Goal: Book appointment/travel/reservation

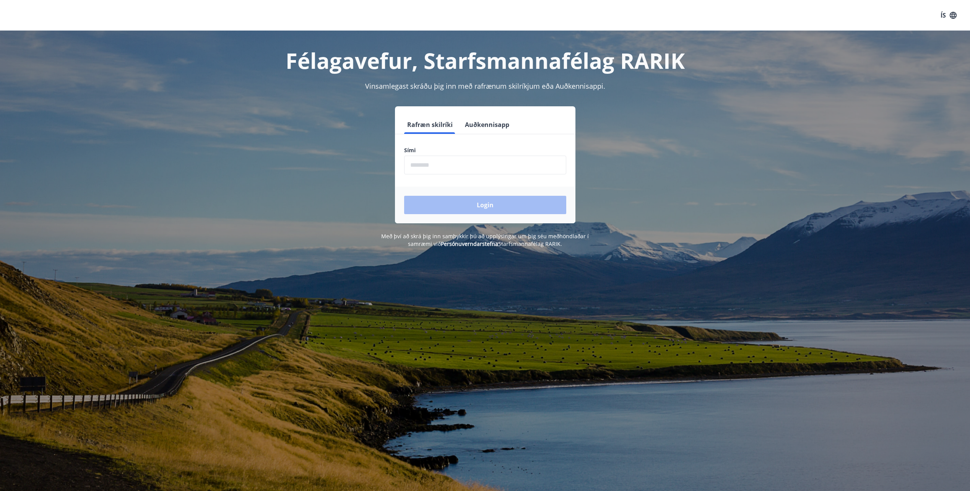
click at [524, 167] on input "phone" at bounding box center [485, 165] width 162 height 19
type input "********"
click at [505, 203] on button "Login" at bounding box center [485, 205] width 162 height 18
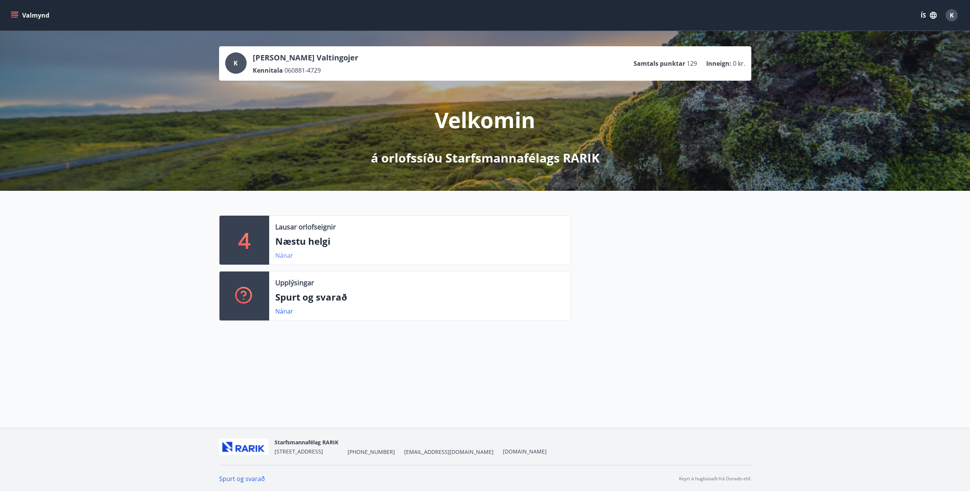
click at [282, 255] on link "Nánar" at bounding box center [284, 255] width 18 height 8
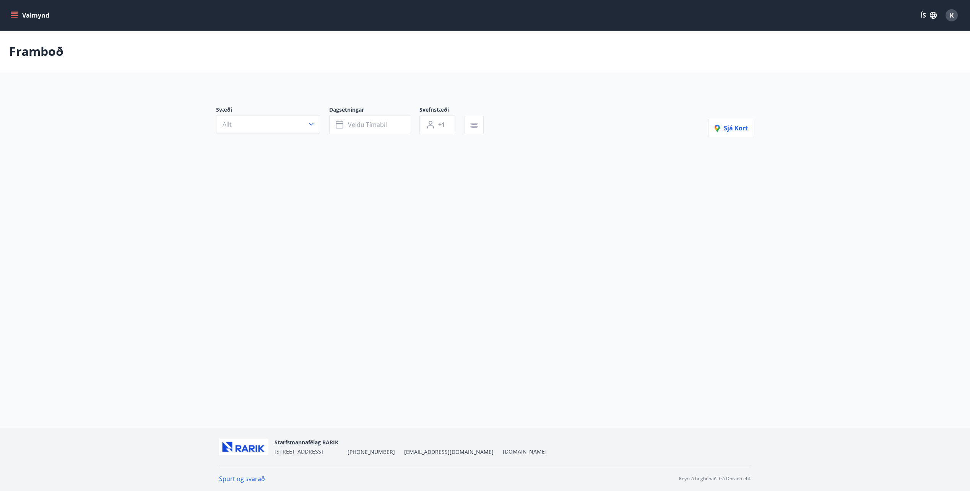
type input "*"
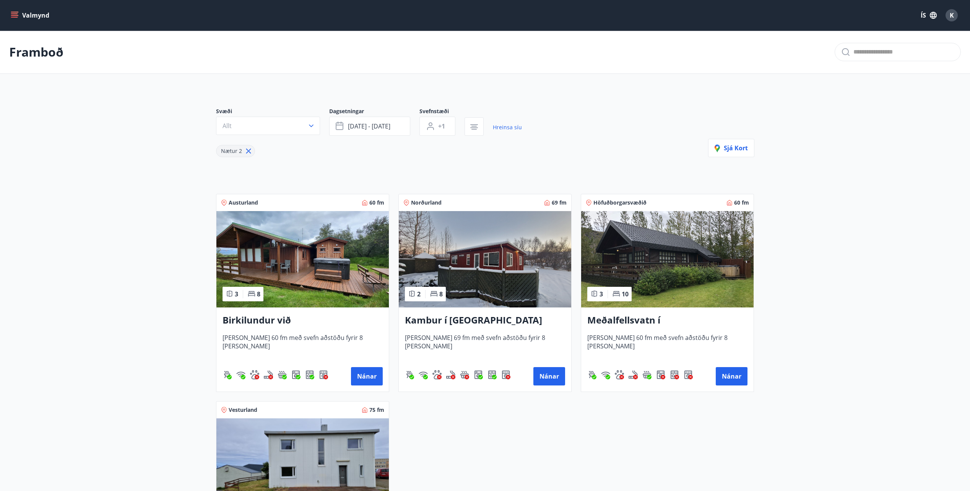
click at [12, 16] on icon "menu" at bounding box center [15, 15] width 8 height 8
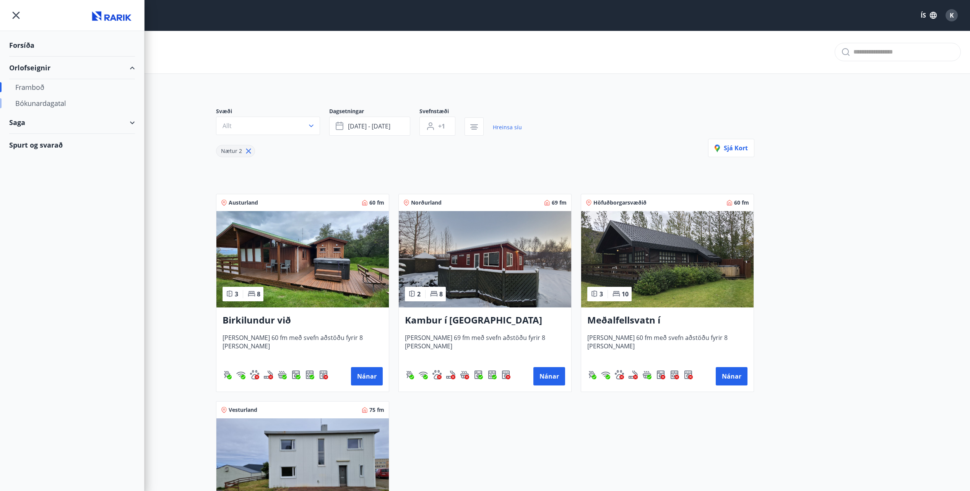
click at [47, 101] on div "Bókunardagatal" at bounding box center [72, 103] width 114 height 16
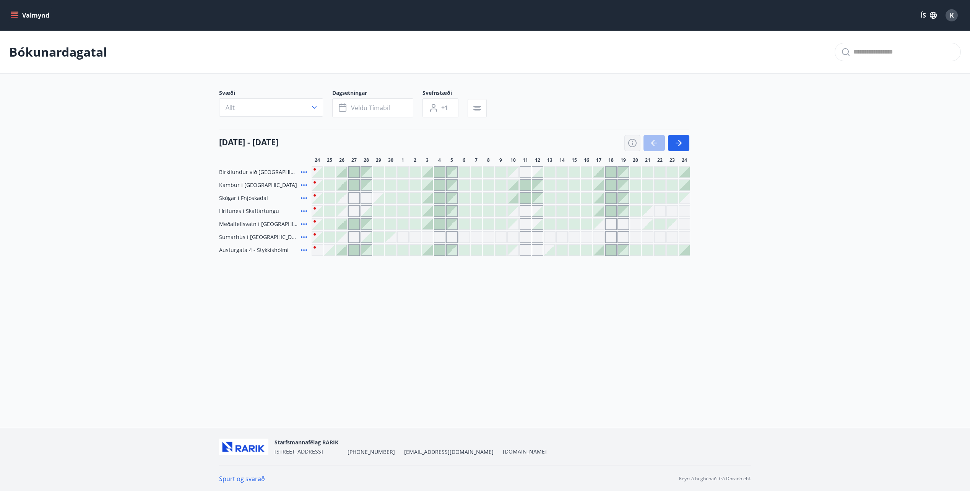
click at [632, 141] on icon "button" at bounding box center [632, 142] width 9 height 9
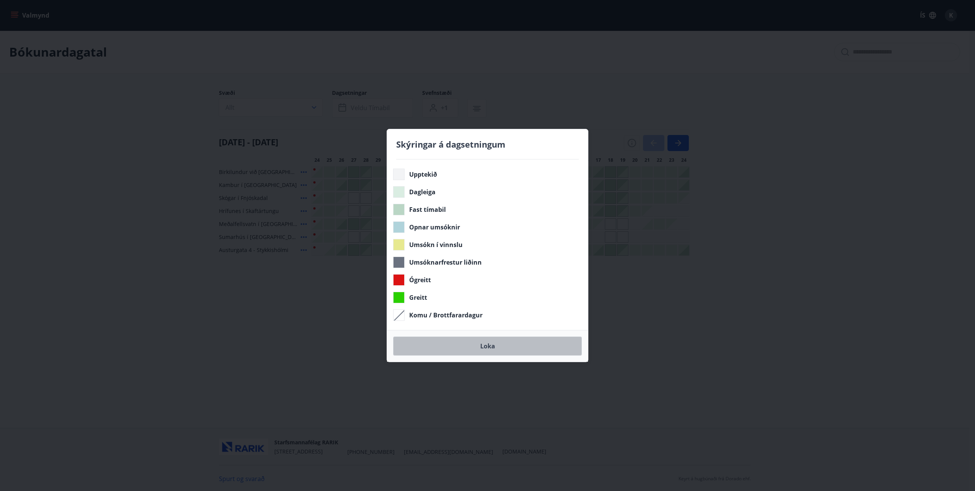
click at [491, 345] on button "Loka" at bounding box center [487, 345] width 189 height 19
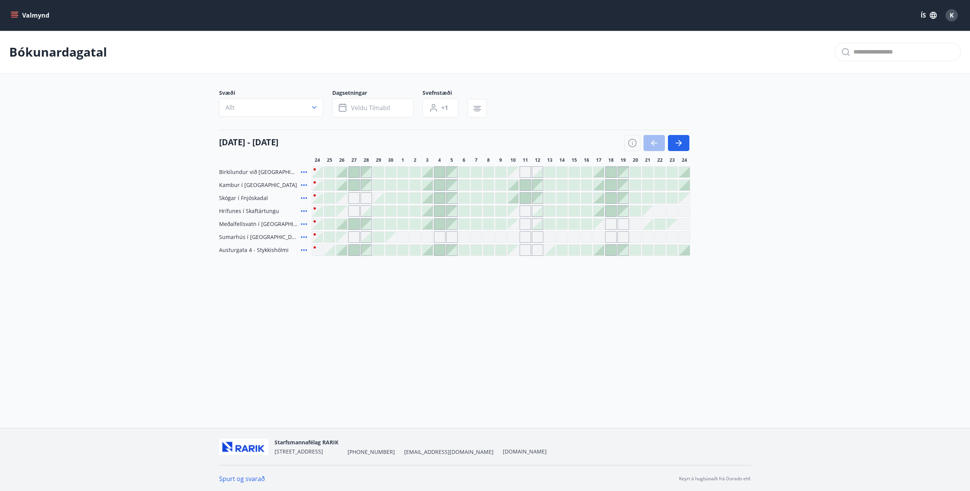
drag, startPoint x: 586, startPoint y: 369, endPoint x: 563, endPoint y: 355, distance: 27.4
click at [586, 369] on div "Valmynd ÍS K Bókunardagatal Svæði Allt Dagsetningar Veldu tímabil Svefnstæði +1…" at bounding box center [485, 214] width 970 height 428
click at [342, 173] on div at bounding box center [341, 172] width 11 height 11
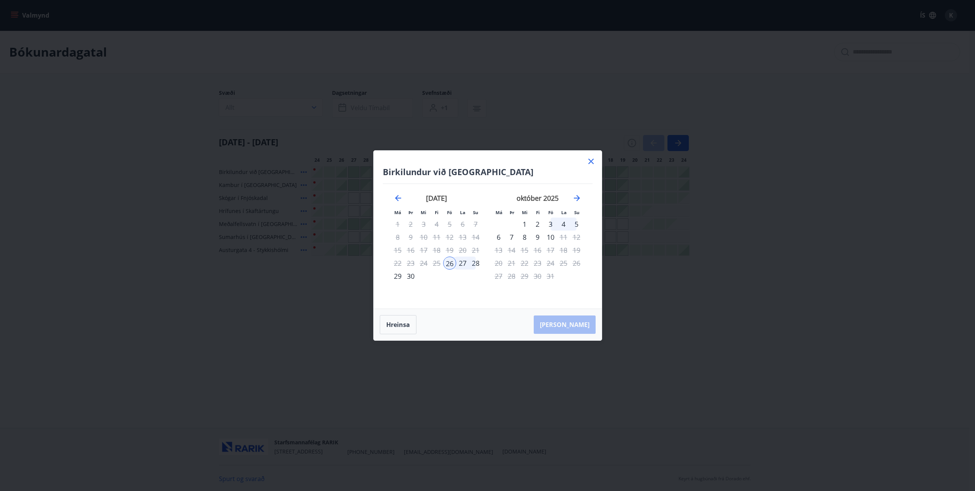
click at [590, 162] on icon at bounding box center [591, 161] width 9 height 9
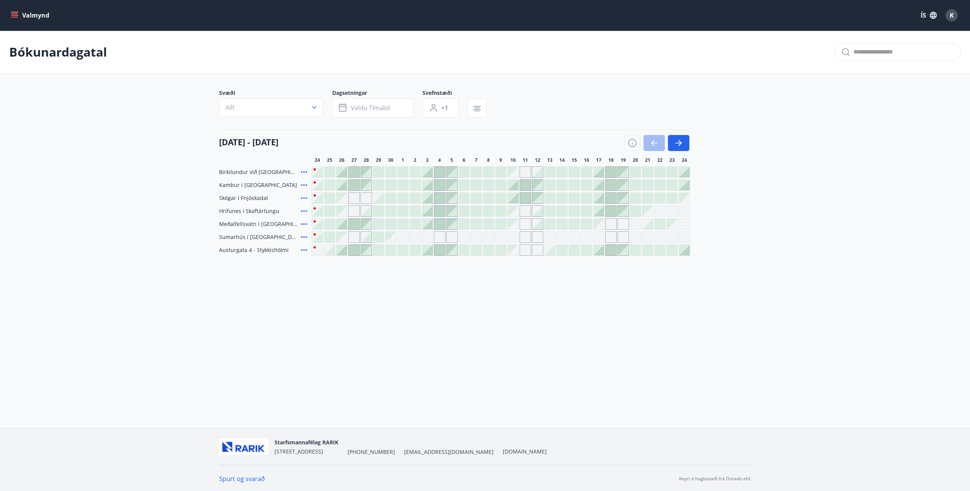
click at [501, 308] on div "Valmynd ÍS K Bókunardagatal Svæði Allt Dagsetningar Veldu tímabil Svefnstæði +1…" at bounding box center [485, 214] width 970 height 428
click at [392, 170] on div at bounding box center [390, 172] width 11 height 11
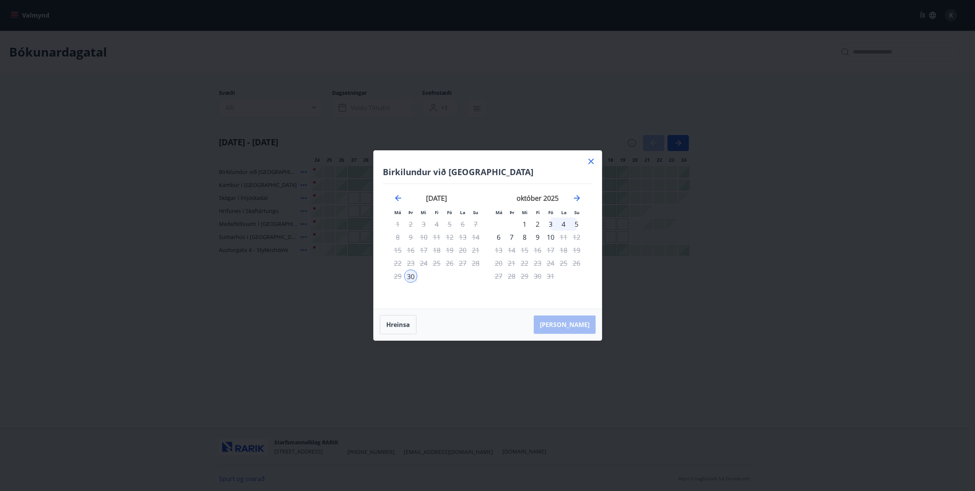
click at [594, 159] on icon at bounding box center [591, 161] width 9 height 9
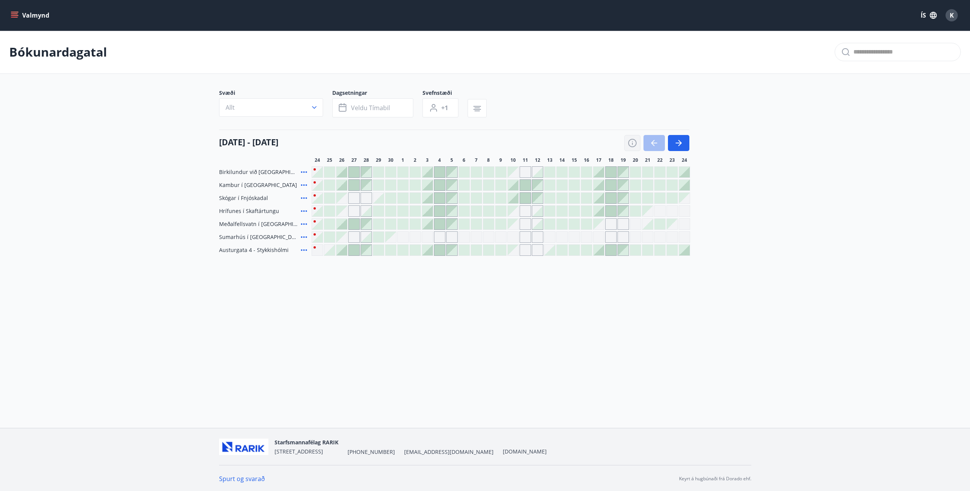
click at [632, 143] on icon "button" at bounding box center [632, 144] width 1 height 2
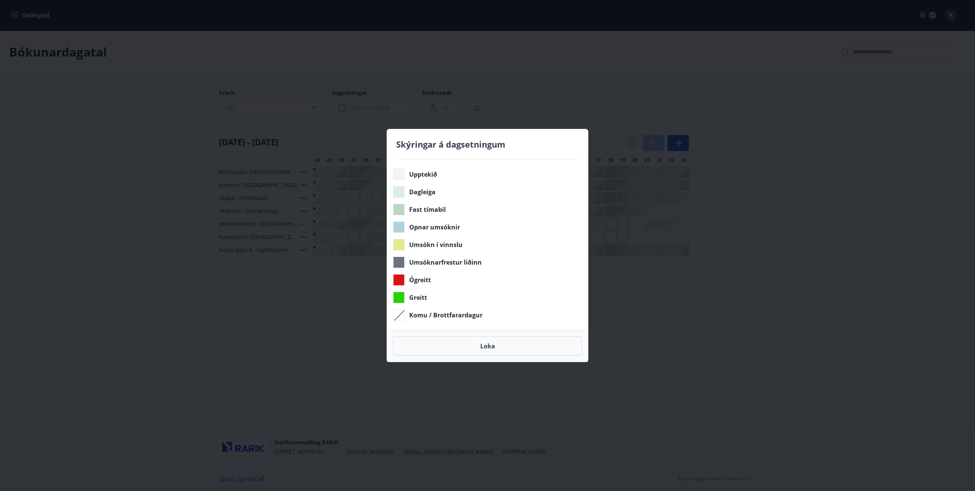
click at [420, 194] on span "Dagleiga" at bounding box center [422, 192] width 26 height 8
click at [501, 344] on button "Loka" at bounding box center [487, 345] width 189 height 19
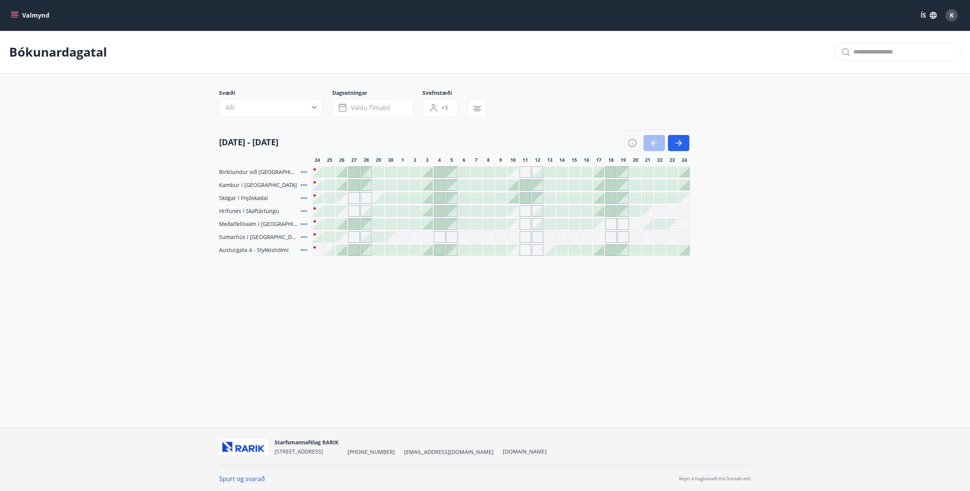
click at [491, 383] on div "Valmynd ÍS K Bókunardagatal Svæði Allt Dagsetningar Veldu tímabil Svefnstæði +1…" at bounding box center [485, 214] width 970 height 428
click at [381, 169] on div at bounding box center [378, 172] width 11 height 11
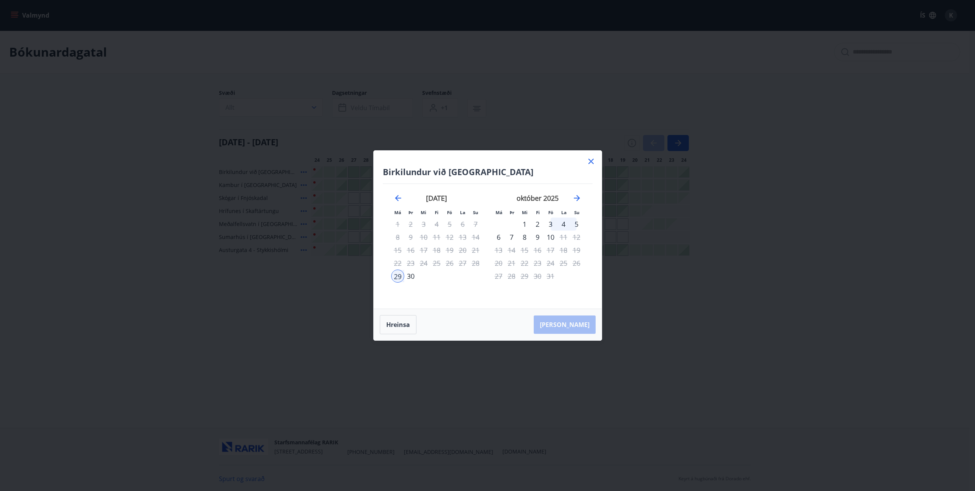
click at [406, 250] on div "16" at bounding box center [410, 249] width 13 height 13
click at [410, 250] on div "16" at bounding box center [410, 249] width 13 height 13
click at [433, 251] on div "18" at bounding box center [436, 249] width 13 height 13
click at [575, 198] on icon "Move forward to switch to the next month." at bounding box center [577, 198] width 6 height 6
click at [577, 198] on icon "Move forward to switch to the next month." at bounding box center [577, 198] width 6 height 6
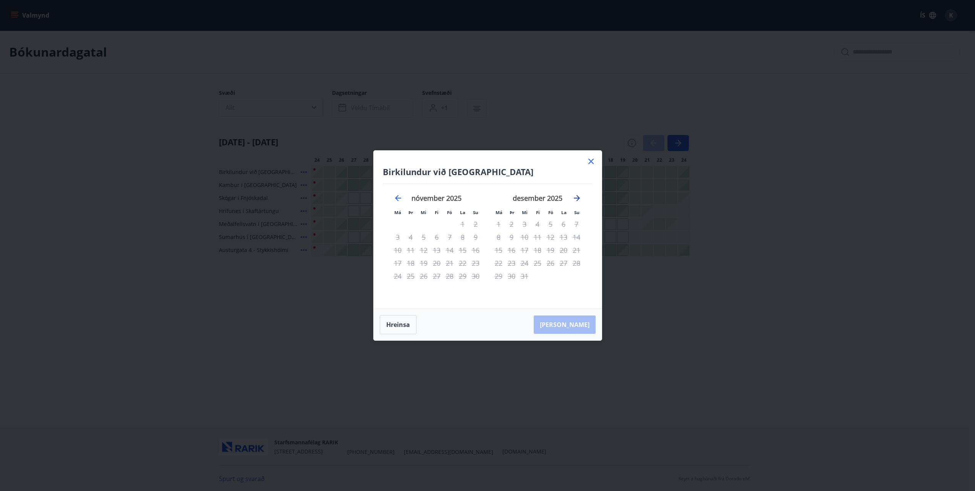
click at [578, 197] on icon "Move forward to switch to the next month." at bounding box center [576, 197] width 9 height 9
click at [591, 162] on icon at bounding box center [591, 161] width 9 height 9
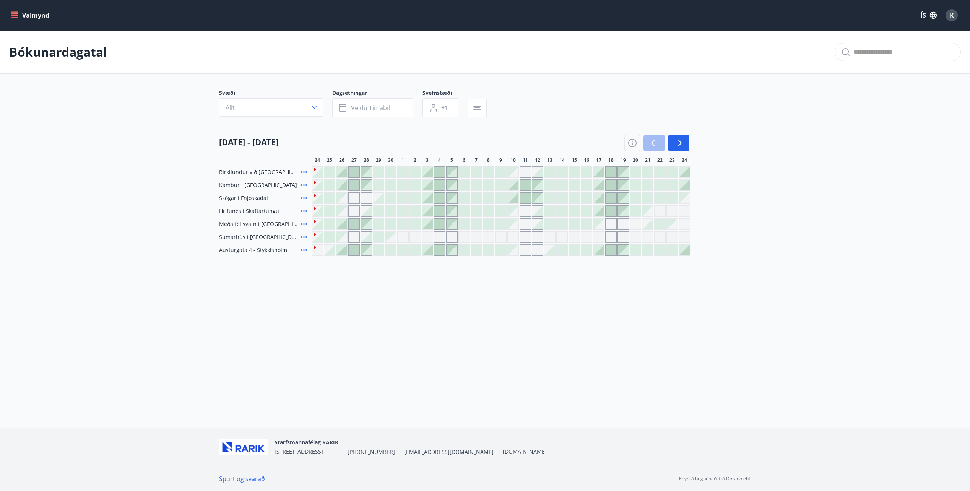
click at [468, 333] on div "Valmynd ÍS K Bókunardagatal Svæði Allt Dagsetningar Veldu tímabil Svefnstæði +1…" at bounding box center [485, 214] width 970 height 428
click at [341, 171] on div at bounding box center [341, 172] width 11 height 11
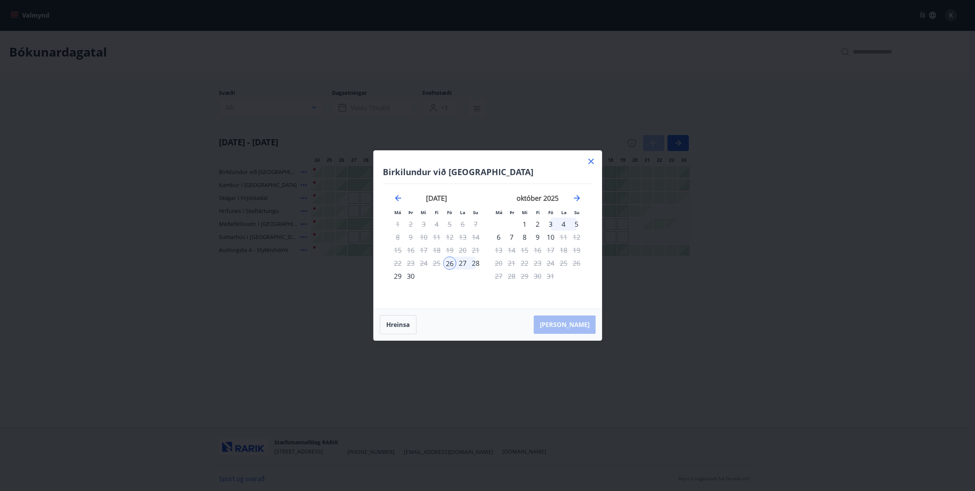
click at [475, 263] on div "28" at bounding box center [475, 262] width 13 height 13
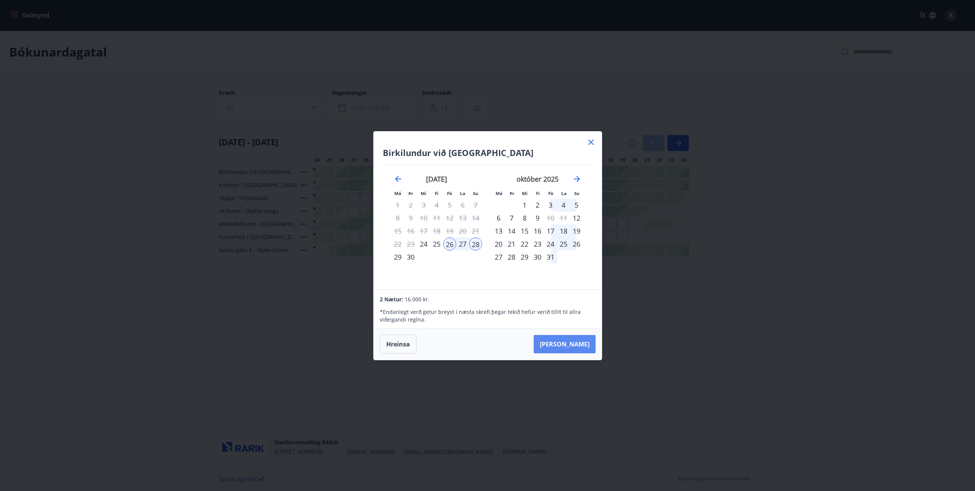
click at [572, 344] on button "[PERSON_NAME]" at bounding box center [565, 344] width 62 height 18
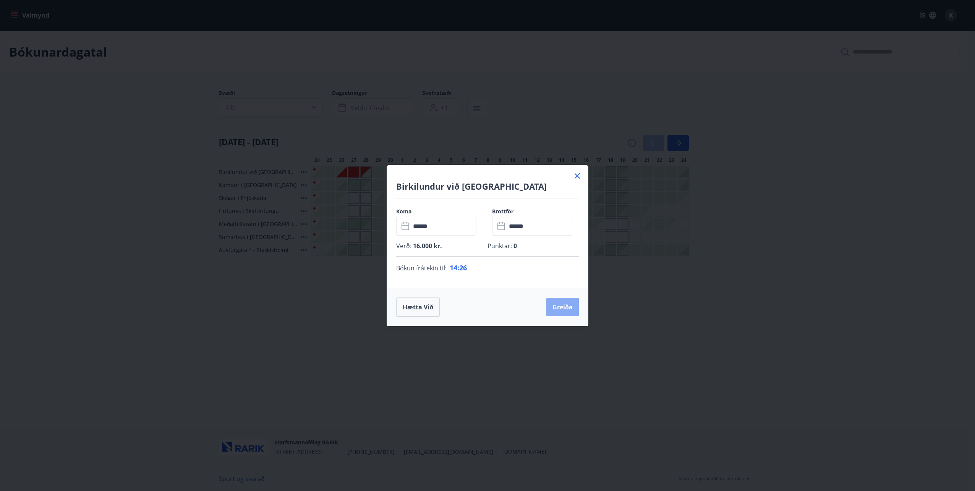
click at [574, 308] on button "Greiða" at bounding box center [563, 307] width 32 height 18
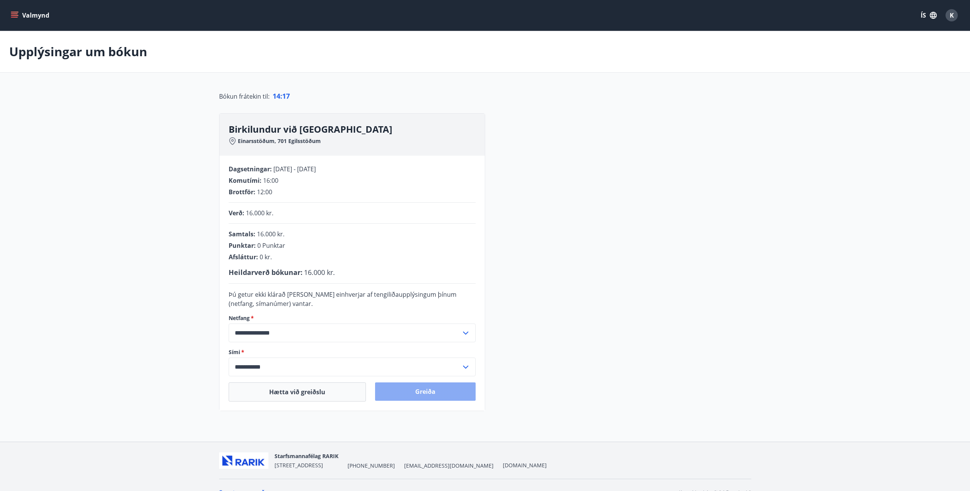
click at [438, 396] on button "Greiða" at bounding box center [425, 391] width 101 height 18
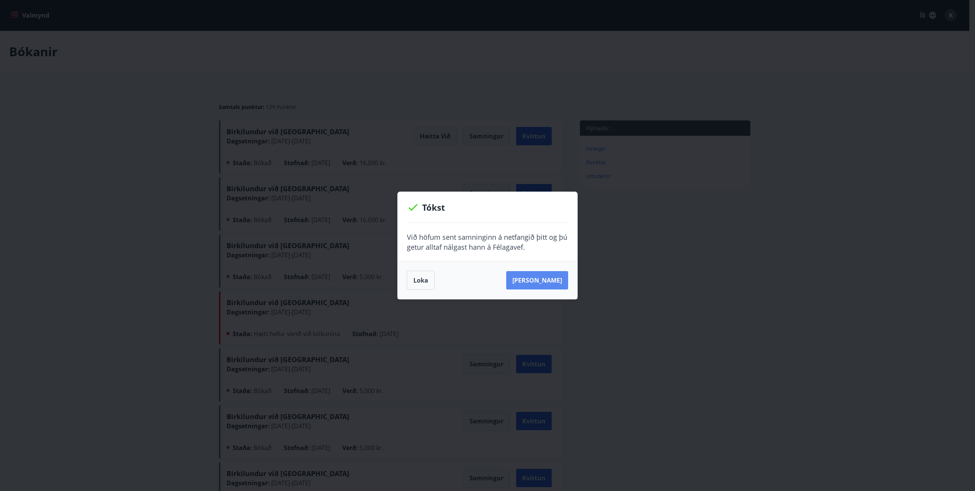
click at [553, 279] on button "[PERSON_NAME]" at bounding box center [537, 280] width 62 height 18
